Goal: Task Accomplishment & Management: Manage account settings

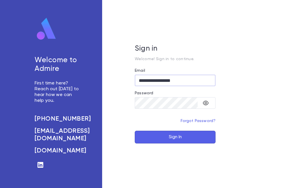
type input "**********"
click at [197, 134] on button "Sign In" at bounding box center [175, 136] width 81 height 13
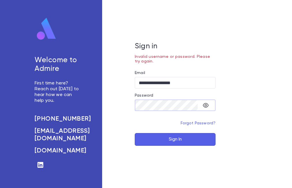
click at [169, 142] on button "Sign In" at bounding box center [175, 139] width 81 height 13
click at [205, 106] on icon "toggle password visibility" at bounding box center [205, 105] width 7 height 7
click at [176, 139] on button "Sign In" at bounding box center [175, 139] width 81 height 13
click at [180, 143] on button "Sign In" at bounding box center [175, 139] width 81 height 13
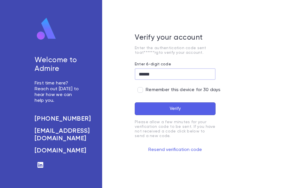
type input "******"
click at [164, 111] on button "Verify" at bounding box center [175, 108] width 81 height 13
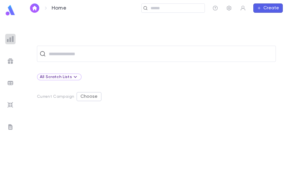
click at [10, 39] on img at bounding box center [10, 39] width 7 height 7
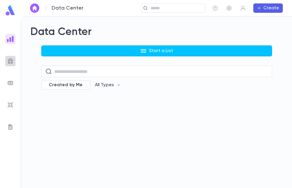
click at [7, 63] on img at bounding box center [10, 60] width 7 height 7
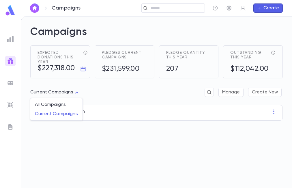
click at [75, 92] on body "Campaigns ​ Create Campaigns Expected donations this year $227,318.00 Pledges c…" at bounding box center [146, 101] width 292 height 171
click at [75, 92] on div at bounding box center [146, 94] width 292 height 188
click at [69, 115] on div "25 Summer Campaign" at bounding box center [156, 113] width 253 height 16
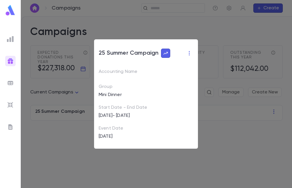
click at [201, 32] on div "25 Summer Campaign Accounting Name Group Mini Dinner Start Date - End Date [DAT…" at bounding box center [146, 94] width 292 height 188
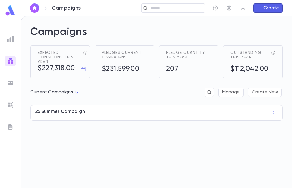
click at [7, 83] on img at bounding box center [10, 82] width 7 height 7
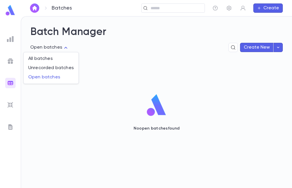
click at [53, 48] on body "Batches ​ Create Batch Manager Open batches **** Create New No open batches fou…" at bounding box center [146, 101] width 292 height 171
click at [43, 58] on span "All batches" at bounding box center [51, 59] width 46 height 6
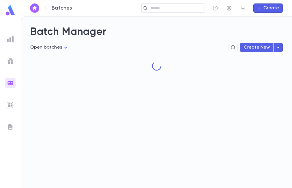
type input "***"
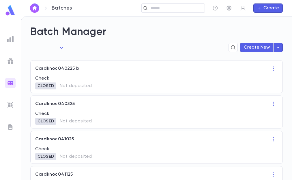
click at [57, 74] on div "Cardknox 040225 b Check Closed Not deposited" at bounding box center [156, 76] width 253 height 33
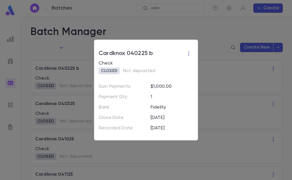
click at [173, 19] on div "Cardknox 040225 b Check Closed Not deposited Sum Payments $ 1,000.00 Payment Qt…" at bounding box center [146, 90] width 292 height 180
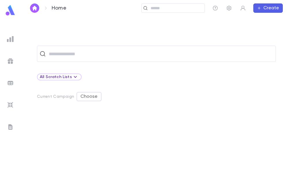
click at [172, 66] on div "​ All Scratch Lists Current Campaign Choose" at bounding box center [156, 117] width 253 height 142
click at [146, 58] on input "text" at bounding box center [160, 53] width 226 height 11
click at [132, 98] on div "Current Campaign Choose" at bounding box center [156, 96] width 239 height 9
click at [8, 46] on ul at bounding box center [10, 109] width 21 height 156
click at [9, 42] on img at bounding box center [10, 39] width 7 height 7
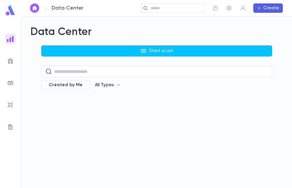
click at [108, 85] on p "All Types" at bounding box center [104, 85] width 19 height 6
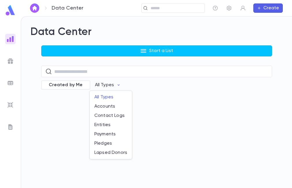
click at [72, 109] on div at bounding box center [146, 94] width 292 height 188
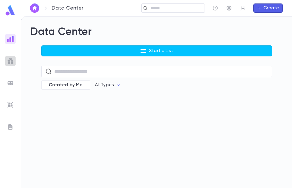
click at [10, 64] on img at bounding box center [10, 60] width 7 height 7
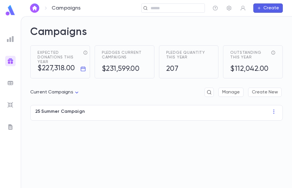
click at [61, 64] on span "Expected donations this year" at bounding box center [59, 57] width 43 height 14
click at [11, 123] on img at bounding box center [10, 126] width 7 height 7
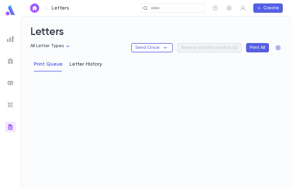
click at [78, 67] on button "Letter History" at bounding box center [86, 64] width 33 height 14
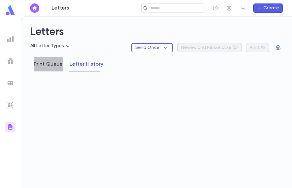
click at [48, 65] on button "Print Queue" at bounding box center [48, 64] width 29 height 14
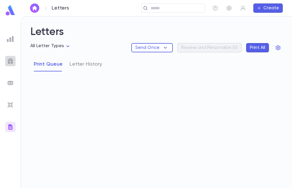
click at [14, 63] on div at bounding box center [10, 61] width 10 height 10
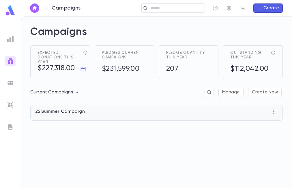
click at [65, 120] on div "25 Summer Campaign" at bounding box center [156, 113] width 253 height 16
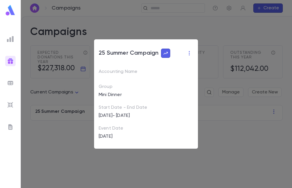
click at [10, 38] on img at bounding box center [10, 39] width 7 height 7
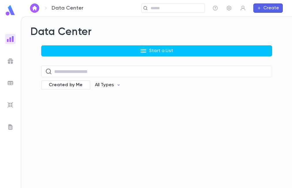
click at [104, 86] on p "All Types" at bounding box center [104, 85] width 19 height 6
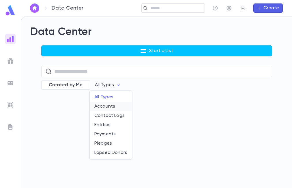
click at [104, 105] on li "Accounts" at bounding box center [111, 106] width 42 height 9
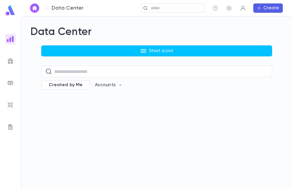
click at [244, 10] on icon "button" at bounding box center [243, 8] width 6 height 6
click at [228, 8] on div at bounding box center [146, 94] width 292 height 188
click at [44, 29] on h2 "Data Center" at bounding box center [156, 32] width 253 height 13
click at [9, 38] on img at bounding box center [10, 39] width 7 height 7
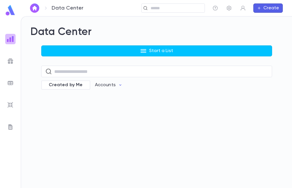
click at [9, 38] on img at bounding box center [10, 39] width 7 height 7
click at [11, 63] on img at bounding box center [10, 60] width 7 height 7
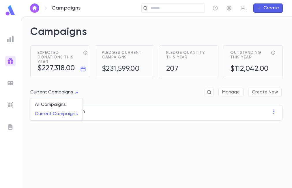
click at [56, 89] on body "Campaigns ​ Create Campaigns Expected donations this year $227,318.00 Pledges c…" at bounding box center [146, 101] width 292 height 171
click at [10, 83] on div at bounding box center [146, 94] width 292 height 188
click at [13, 80] on img at bounding box center [10, 82] width 7 height 7
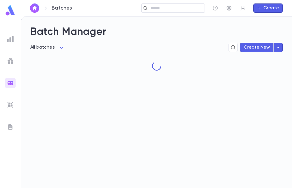
type input "****"
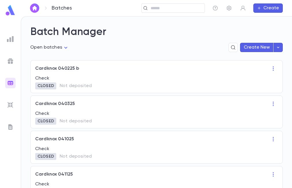
click at [45, 81] on div "Check Closed Not deposited" at bounding box center [156, 82] width 243 height 14
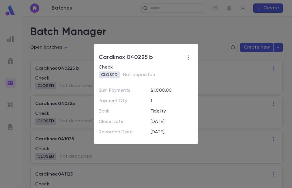
click at [171, 31] on div "Cardknox 040225 b Check Closed Not deposited Sum Payments $ 1,000.00 Payment Qt…" at bounding box center [146, 94] width 292 height 188
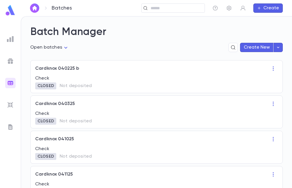
click at [59, 115] on p "Check" at bounding box center [156, 114] width 243 height 6
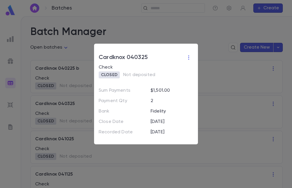
click at [155, 23] on div "Cardknox 040325 Check Closed Not deposited Sum Payments $ 1,501.00 Payment Qty …" at bounding box center [146, 94] width 292 height 188
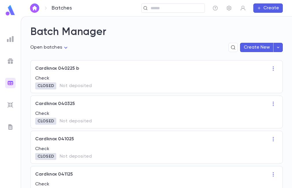
click at [60, 150] on p "Check" at bounding box center [156, 149] width 243 height 6
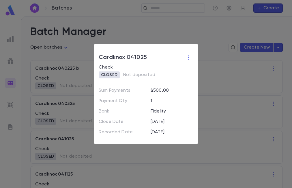
click at [167, 31] on div "Cardknox 041025 Check Closed Not deposited Sum Payments $ 500.00 Payment Qty 1 …" at bounding box center [146, 94] width 292 height 188
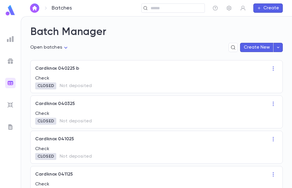
click at [88, 103] on div "Cardknox 040325" at bounding box center [156, 103] width 243 height 9
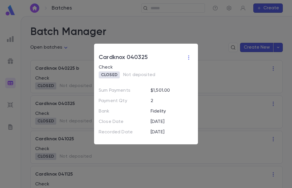
click at [140, 31] on div "Cardknox 040325 Check Closed Not deposited Sum Payments $ 1,501.00 Payment Qty …" at bounding box center [146, 94] width 292 height 188
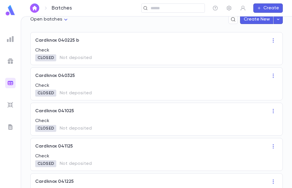
scroll to position [32, 0]
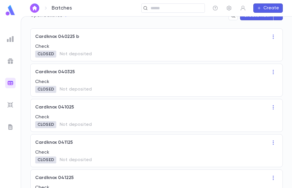
click at [68, 143] on p "Cardknox 041125" at bounding box center [54, 142] width 38 height 6
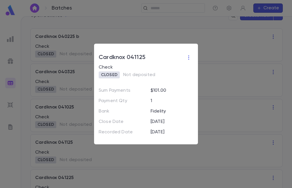
click at [152, 37] on div "Cardknox 041125 Check Closed Not deposited Sum Payments $ 101.00 Payment Qty 1 …" at bounding box center [146, 94] width 292 height 188
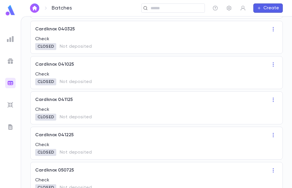
scroll to position [74, 0]
click at [74, 145] on p "Check" at bounding box center [156, 145] width 243 height 6
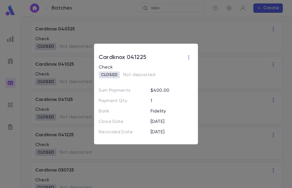
click at [139, 33] on div "Cardknox 041225 Check Closed Not deposited Sum Payments $ 400.00 Payment Qty 1 …" at bounding box center [146, 94] width 292 height 188
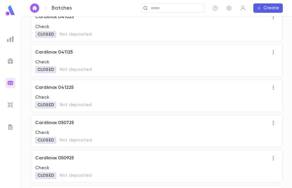
scroll to position [123, 0]
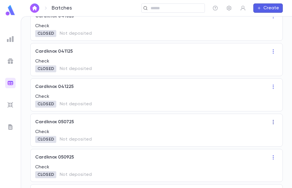
click at [272, 123] on icon "button" at bounding box center [273, 122] width 6 height 6
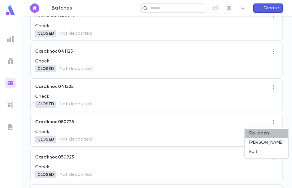
click at [265, 134] on li "Re-open" at bounding box center [267, 132] width 44 height 9
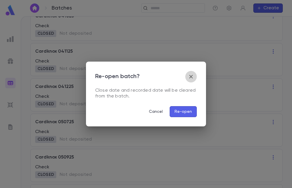
click at [190, 76] on icon "button" at bounding box center [191, 76] width 7 height 7
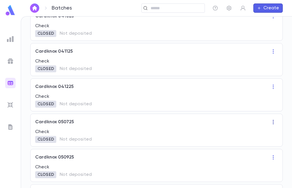
click at [273, 122] on icon "button" at bounding box center [273, 122] width 6 height 6
click at [171, 123] on div at bounding box center [146, 94] width 292 height 188
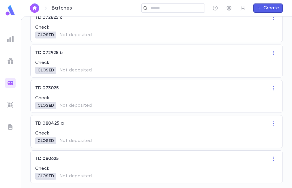
click at [72, 166] on p "Check" at bounding box center [156, 168] width 243 height 6
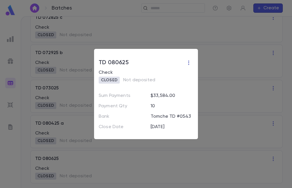
click at [188, 62] on icon "button" at bounding box center [189, 63] width 6 height 6
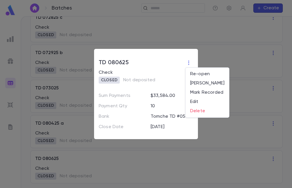
click at [203, 45] on div at bounding box center [146, 94] width 292 height 188
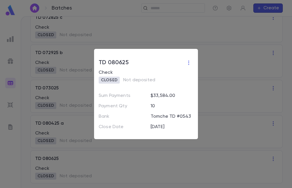
click at [63, 143] on div "TD 080625 Check Closed Not deposited Sum Payments $ 33,584.00 Payment Qty 10 Ba…" at bounding box center [146, 94] width 292 height 188
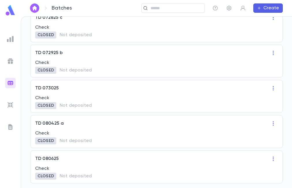
click at [66, 136] on div "Check Closed Not deposited" at bounding box center [156, 137] width 243 height 14
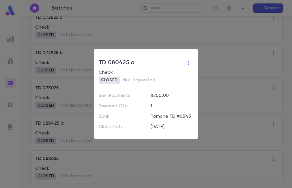
click at [74, 110] on div "TD 080425 a Check Closed Not deposited Sum Payments $ 200.00 Payment Qty 1 Bank…" at bounding box center [146, 94] width 292 height 188
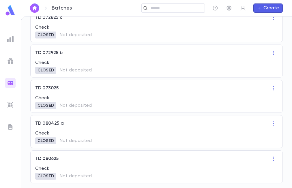
click at [76, 106] on p "Not deposited" at bounding box center [76, 105] width 32 height 6
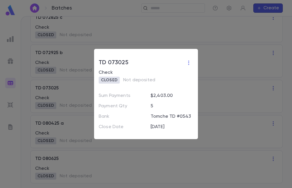
click at [88, 68] on div "TD 073025 Check Closed Not deposited Sum Payments $ 2,403.00 Payment Qty 5 Bank…" at bounding box center [146, 94] width 292 height 188
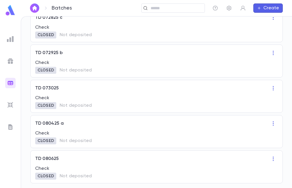
click at [91, 61] on p "Check" at bounding box center [156, 63] width 243 height 6
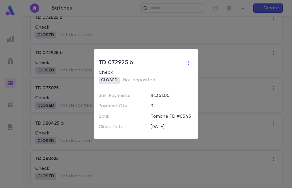
click at [82, 72] on div "TD 072925 b Check Closed Not deposited Sum Payments $ 1,351.00 Payment Qty 3 Ba…" at bounding box center [146, 94] width 292 height 188
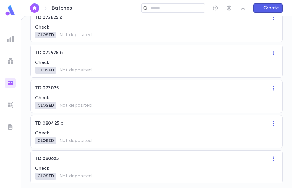
click at [81, 35] on p "Not deposited" at bounding box center [76, 35] width 32 height 6
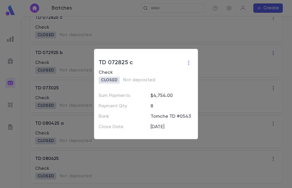
click at [69, 51] on div "TD 072825 c Check Closed Not deposited Sum Payments $ 4,754.00 Payment Qty 8 Ba…" at bounding box center [146, 94] width 292 height 188
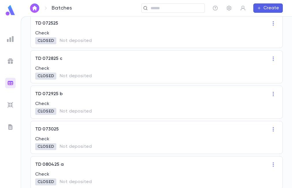
scroll to position [1733, 0]
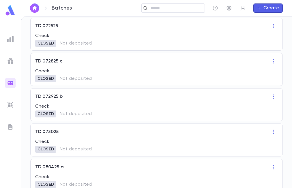
click at [9, 103] on img at bounding box center [10, 104] width 7 height 7
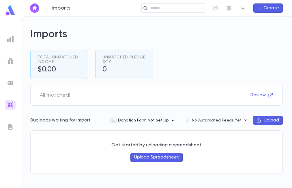
click at [173, 118] on icon "button" at bounding box center [173, 120] width 6 height 6
click at [11, 129] on div at bounding box center [146, 94] width 292 height 188
click at [9, 125] on img at bounding box center [10, 126] width 7 height 7
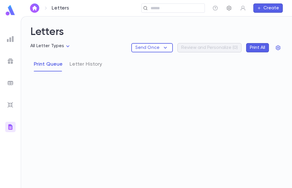
click at [229, 8] on icon "button" at bounding box center [229, 8] width 6 height 6
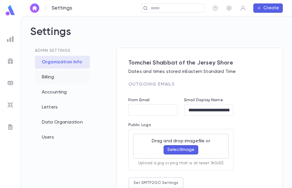
click at [53, 76] on div "Billing" at bounding box center [62, 77] width 55 height 13
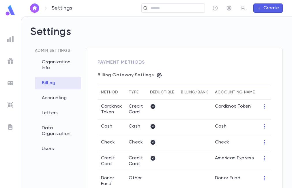
type input "*"
click at [66, 93] on div "Accounting" at bounding box center [58, 97] width 46 height 13
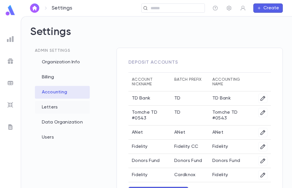
click at [51, 102] on div "Letters" at bounding box center [62, 107] width 55 height 13
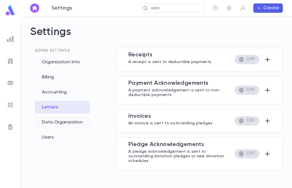
click at [51, 121] on div "Data Organization" at bounding box center [62, 122] width 55 height 13
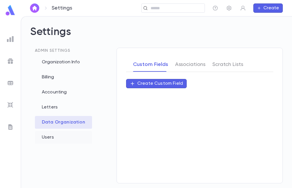
click at [54, 136] on div "Users" at bounding box center [63, 137] width 57 height 13
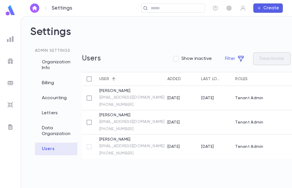
click at [227, 8] on icon "button" at bounding box center [229, 8] width 6 height 6
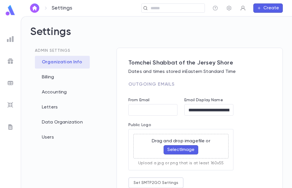
click at [245, 9] on icon "button" at bounding box center [243, 8] width 6 height 6
click at [59, 9] on div at bounding box center [146, 94] width 292 height 188
click at [39, 8] on button "button" at bounding box center [34, 7] width 9 height 9
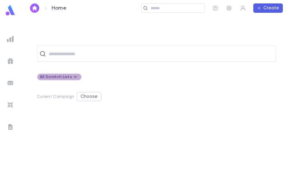
click at [74, 76] on icon at bounding box center [75, 77] width 3 height 2
click at [102, 80] on div at bounding box center [146, 94] width 292 height 188
click at [86, 93] on button "Choose" at bounding box center [88, 96] width 25 height 9
click at [116, 79] on div at bounding box center [146, 94] width 292 height 188
click at [80, 33] on div "​ All Scratch Lists Current Campaign Choose" at bounding box center [156, 101] width 271 height 171
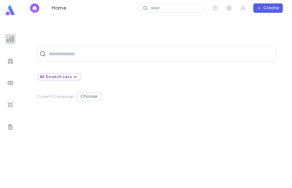
click at [11, 38] on img at bounding box center [10, 39] width 7 height 7
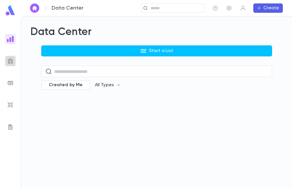
click at [8, 63] on img at bounding box center [10, 60] width 7 height 7
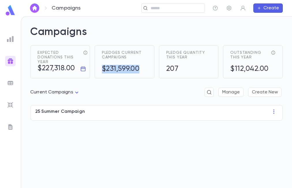
drag, startPoint x: 103, startPoint y: 69, endPoint x: 142, endPoint y: 71, distance: 39.0
click at [142, 71] on div "$231,599.00" at bounding box center [124, 69] width 45 height 9
click at [174, 67] on h5 "207" at bounding box center [172, 69] width 12 height 9
click at [230, 9] on icon "button" at bounding box center [229, 8] width 6 height 6
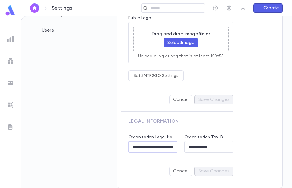
click at [160, 144] on input "**********" at bounding box center [152, 146] width 49 height 11
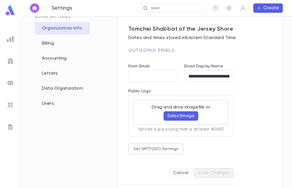
scroll to position [33, 0]
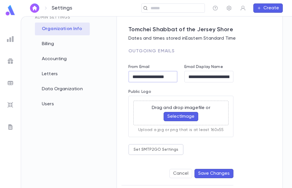
type input "**********"
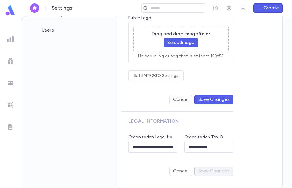
scroll to position [0, 0]
click at [218, 98] on button "Save Changes" at bounding box center [214, 99] width 39 height 9
click at [210, 101] on div "Cancel Save Changes" at bounding box center [180, 99] width 105 height 23
click at [220, 85] on form "**********" at bounding box center [180, 47] width 105 height 127
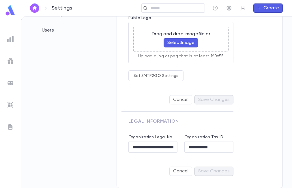
click at [8, 38] on img at bounding box center [10, 39] width 7 height 7
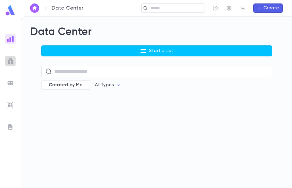
click at [11, 59] on img at bounding box center [10, 60] width 7 height 7
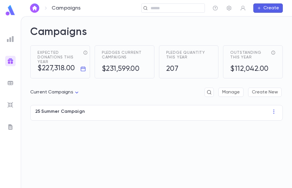
drag, startPoint x: 177, startPoint y: 70, endPoint x: 181, endPoint y: 70, distance: 4.1
click at [181, 70] on div "207" at bounding box center [188, 69] width 45 height 9
click at [90, 108] on div "25 Summer Campaign" at bounding box center [156, 113] width 253 height 16
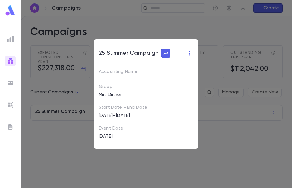
click at [82, 133] on div "25 Summer Campaign Accounting Name Group Mini Dinner Start Date - End Date [DAT…" at bounding box center [146, 94] width 292 height 188
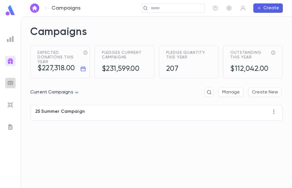
click at [10, 83] on img at bounding box center [10, 82] width 7 height 7
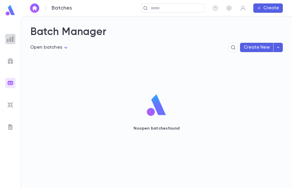
click at [10, 38] on img at bounding box center [10, 39] width 7 height 7
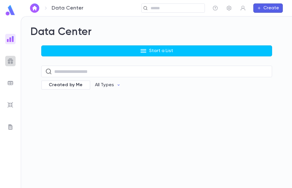
click at [11, 60] on img at bounding box center [10, 60] width 7 height 7
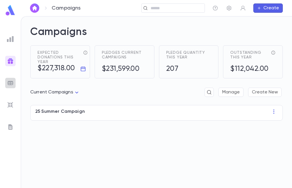
click at [8, 85] on img at bounding box center [10, 82] width 7 height 7
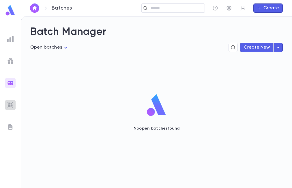
click at [9, 103] on img at bounding box center [10, 104] width 7 height 7
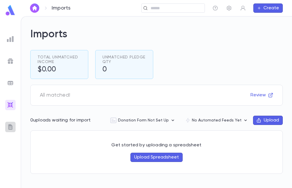
click at [10, 128] on img at bounding box center [10, 126] width 7 height 7
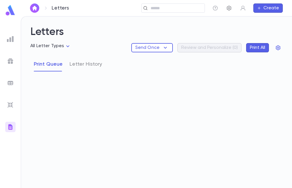
click at [228, 8] on icon "button" at bounding box center [229, 8] width 6 height 6
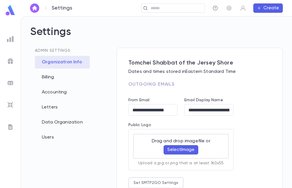
click at [215, 6] on icon "button" at bounding box center [215, 8] width 5 height 5
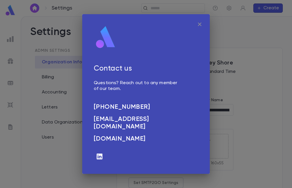
click at [198, 24] on icon "button" at bounding box center [199, 24] width 7 height 7
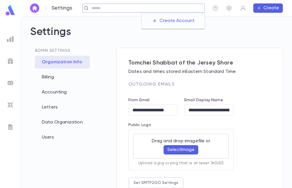
click at [160, 9] on input "text" at bounding box center [146, 7] width 113 height 5
click at [33, 9] on img "button" at bounding box center [34, 8] width 7 height 5
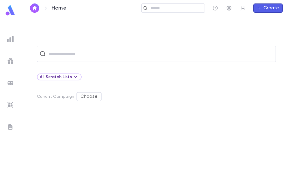
click at [11, 62] on img at bounding box center [10, 60] width 7 height 7
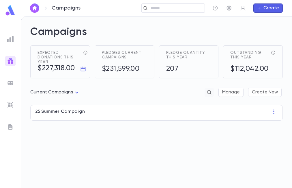
click at [210, 93] on icon "button" at bounding box center [209, 92] width 5 height 6
click at [191, 82] on div "Expected donations this year $227,318.00 Pledges current campaigns $231,599.00 …" at bounding box center [154, 62] width 257 height 42
click at [240, 10] on icon "button" at bounding box center [243, 8] width 6 height 6
click at [222, 31] on div at bounding box center [146, 94] width 292 height 188
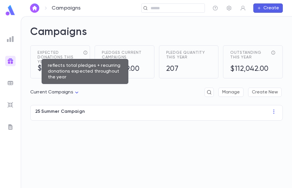
click at [86, 52] on icon "reflects total pledges + recurring donations expected throughout the year" at bounding box center [85, 53] width 4 height 4
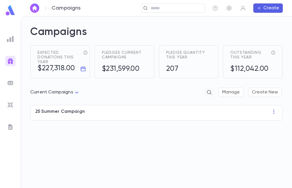
click at [207, 92] on icon "button" at bounding box center [209, 92] width 5 height 6
click at [165, 85] on div "Current Campaigns **** Manage Create New" at bounding box center [156, 93] width 253 height 21
click at [243, 9] on icon "button" at bounding box center [243, 8] width 6 height 6
click at [230, 21] on div at bounding box center [146, 94] width 292 height 188
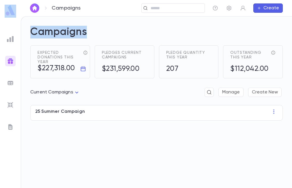
drag, startPoint x: 250, startPoint y: 1, endPoint x: 259, endPoint y: 28, distance: 29.0
click at [259, 29] on div "Campaigns ​ Create Campaigns Expected donations this year $227,318.00 Pledges c…" at bounding box center [146, 101] width 292 height 171
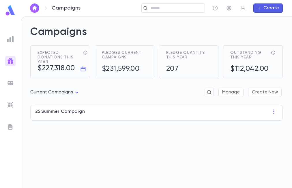
click at [245, 29] on h2 "Campaigns" at bounding box center [156, 36] width 253 height 20
click at [12, 123] on div at bounding box center [10, 127] width 10 height 10
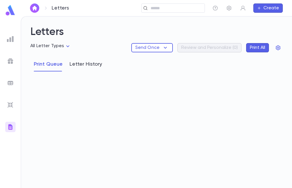
click at [78, 65] on button "Letter History" at bounding box center [86, 64] width 33 height 14
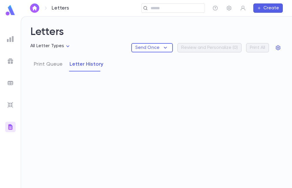
click at [11, 40] on img at bounding box center [10, 39] width 7 height 7
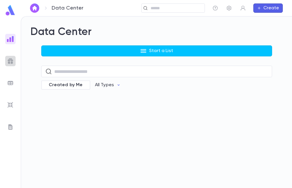
click at [7, 60] on img at bounding box center [10, 60] width 7 height 7
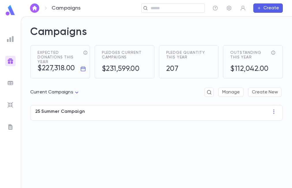
click at [10, 82] on img at bounding box center [10, 82] width 7 height 7
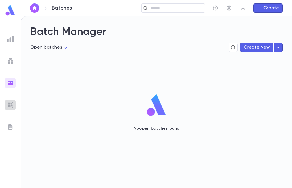
click at [10, 107] on img at bounding box center [10, 104] width 7 height 7
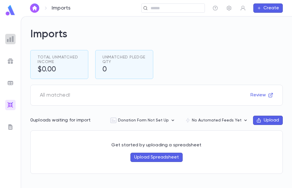
click at [12, 38] on img at bounding box center [10, 39] width 7 height 7
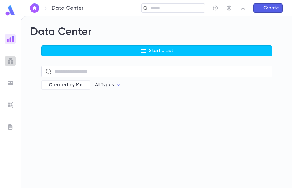
click at [10, 58] on img at bounding box center [10, 60] width 7 height 7
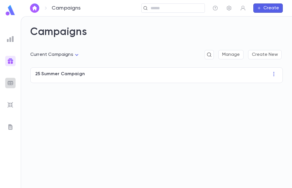
click at [9, 82] on img at bounding box center [10, 82] width 7 height 7
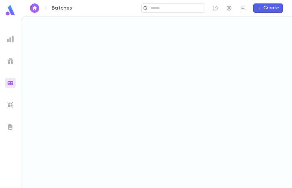
click at [10, 108] on img at bounding box center [10, 104] width 7 height 7
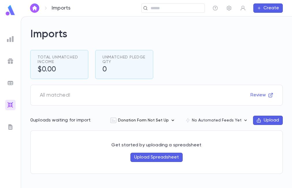
click at [174, 120] on icon "button" at bounding box center [173, 119] width 3 height 1
click at [157, 102] on div at bounding box center [146, 94] width 292 height 188
click at [156, 160] on button "Upload Spreadsheet" at bounding box center [156, 156] width 52 height 9
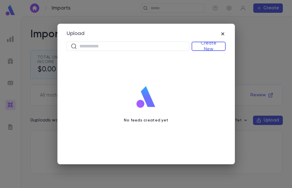
click at [222, 32] on icon "button" at bounding box center [223, 34] width 6 height 6
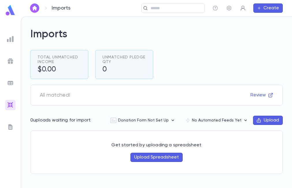
click at [243, 8] on icon "button" at bounding box center [243, 8] width 6 height 6
click at [198, 52] on div at bounding box center [146, 94] width 292 height 188
click at [226, 9] on button "button" at bounding box center [229, 7] width 9 height 9
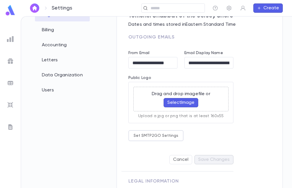
scroll to position [49, 0]
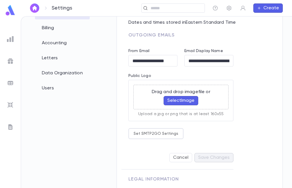
click at [150, 105] on div "Drag and drop image file or Select Image" at bounding box center [181, 97] width 63 height 21
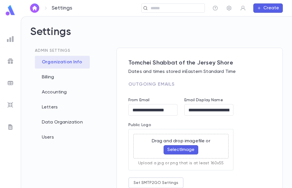
scroll to position [0, 0]
click at [46, 134] on div "Users" at bounding box center [62, 137] width 55 height 13
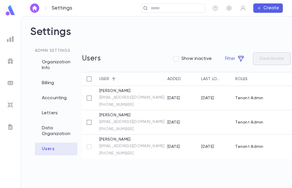
click at [110, 90] on p "[PERSON_NAME]" at bounding box center [132, 90] width 66 height 5
click at [139, 96] on link "[EMAIL_ADDRESS][DOMAIN_NAME]" at bounding box center [132, 97] width 66 height 5
click at [168, 145] on div "[DATE]" at bounding box center [173, 146] width 13 height 5
